Goal: Transaction & Acquisition: Purchase product/service

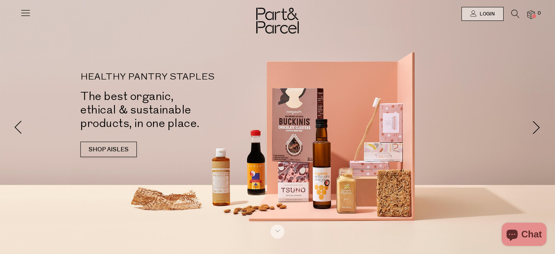
click at [513, 15] on icon at bounding box center [515, 14] width 8 height 8
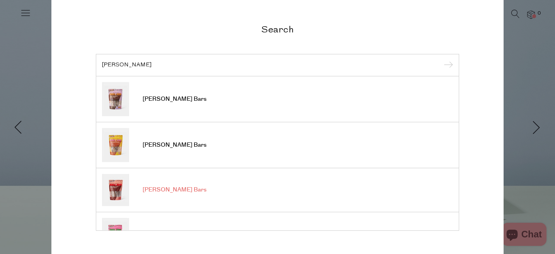
type input "darl"
click at [119, 186] on img at bounding box center [115, 190] width 27 height 32
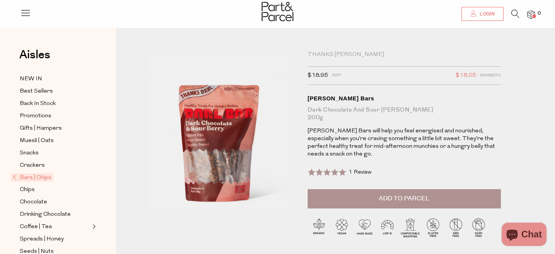
click at [479, 14] on span "Login" at bounding box center [485, 14] width 17 height 7
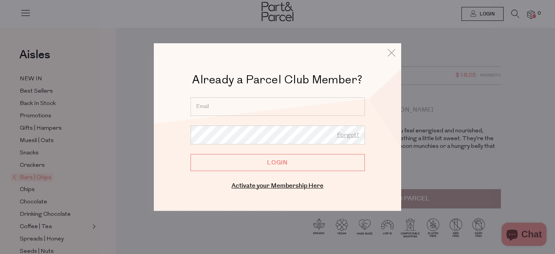
type input "b.crkovski@outlook.com"
click at [296, 168] on input "Login" at bounding box center [277, 162] width 174 height 17
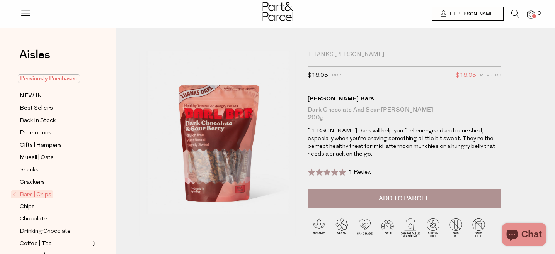
click at [68, 76] on span "Previously Purchased" at bounding box center [49, 78] width 62 height 9
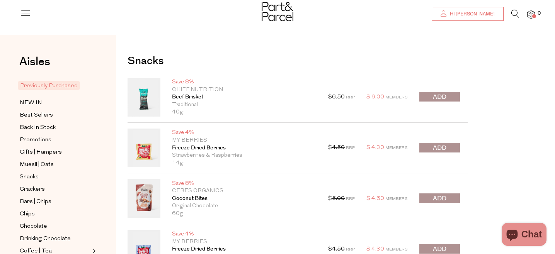
click at [486, 18] on link "Hi [PERSON_NAME]" at bounding box center [468, 14] width 72 height 14
